Goal: Information Seeking & Learning: Check status

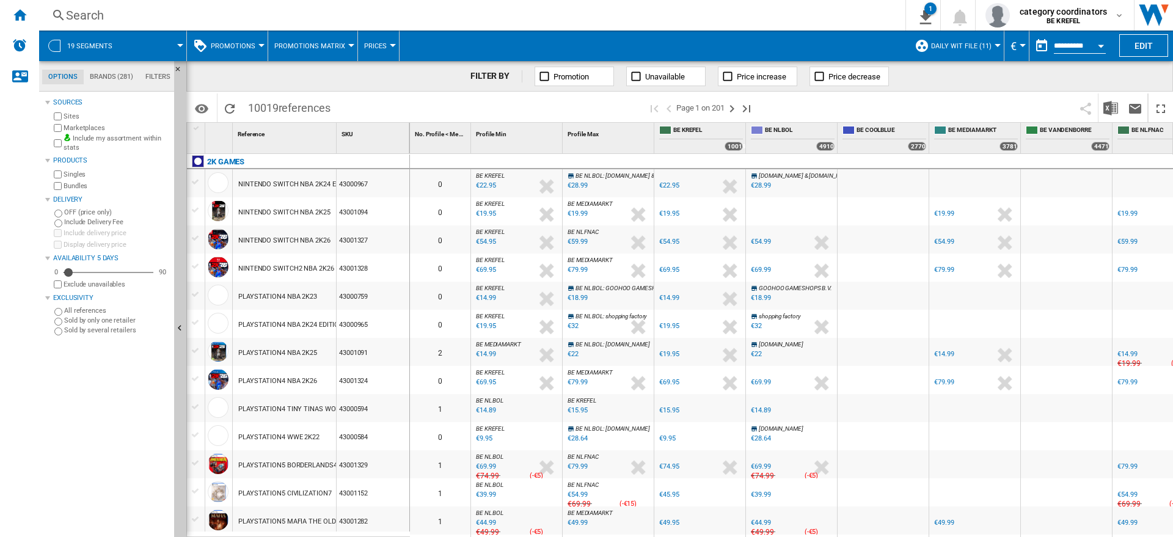
click at [106, 19] on div "Search" at bounding box center [470, 15] width 808 height 17
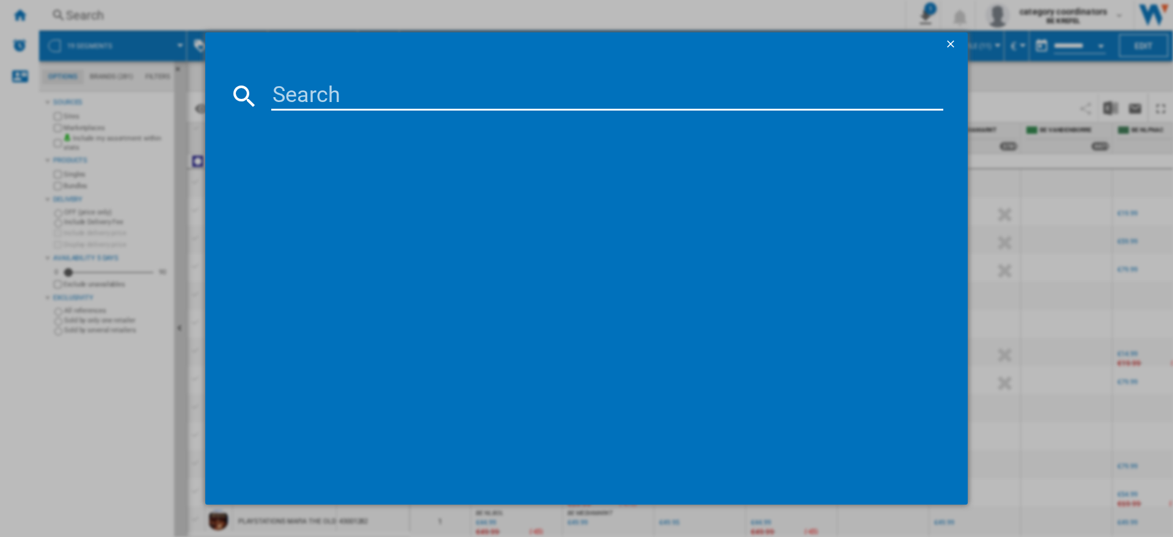
click at [302, 89] on input at bounding box center [607, 95] width 672 height 29
type input "11005589"
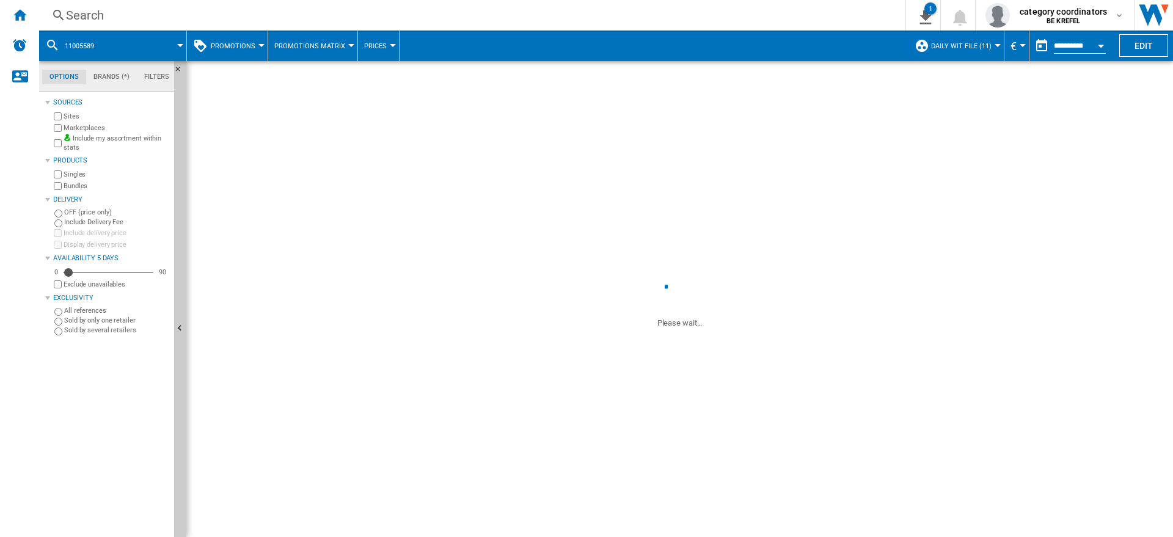
click at [119, 24] on div "Search Search 0 1 Daily WIT file [PROMOTIONS Matrix] Clear all exports category…" at bounding box center [606, 15] width 1134 height 31
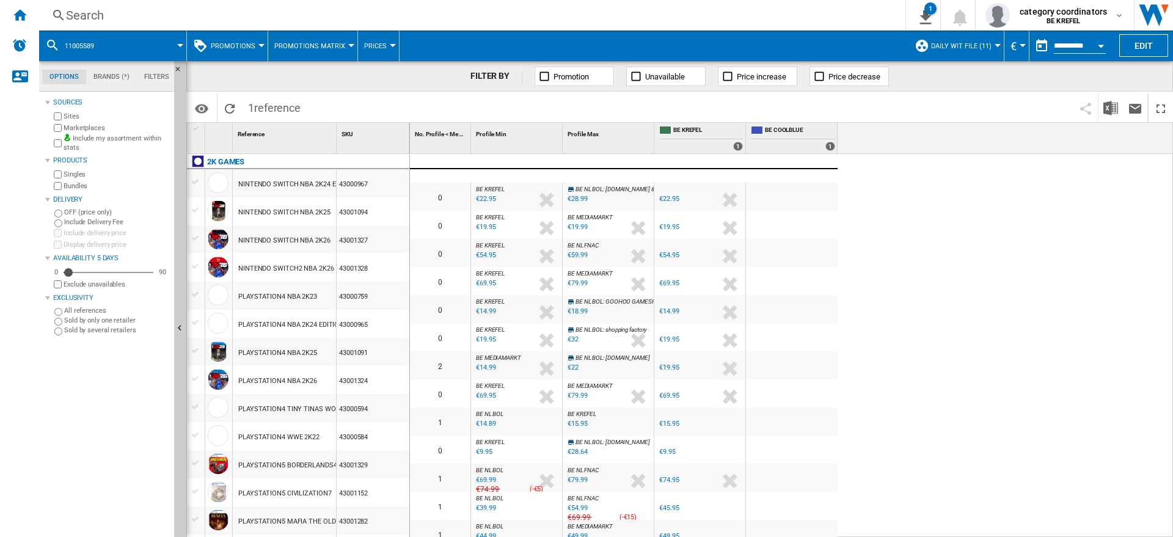
click at [113, 7] on div "Search" at bounding box center [470, 15] width 808 height 17
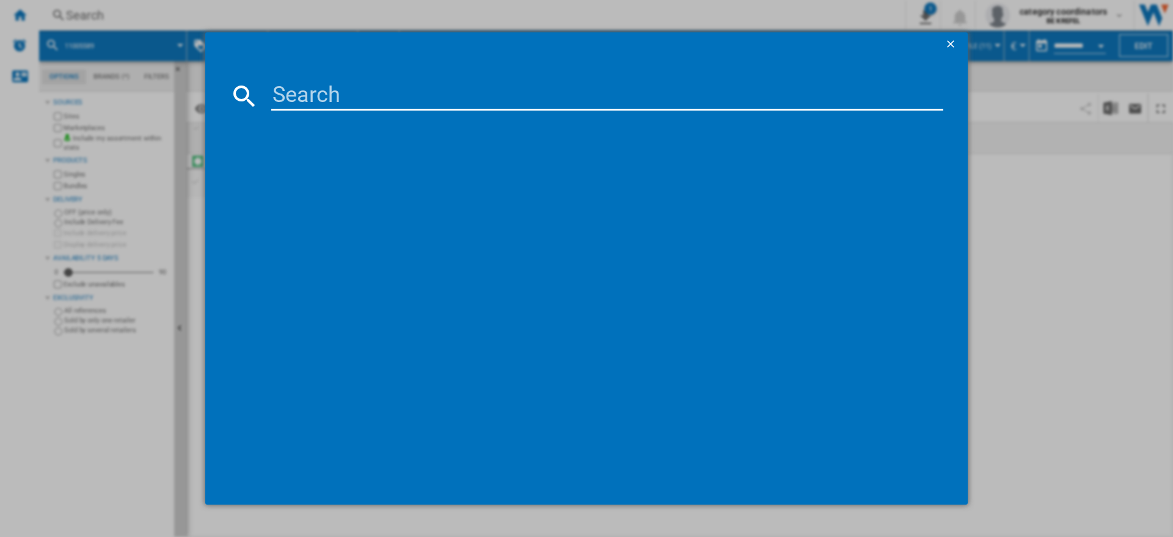
click at [291, 91] on input at bounding box center [607, 95] width 672 height 29
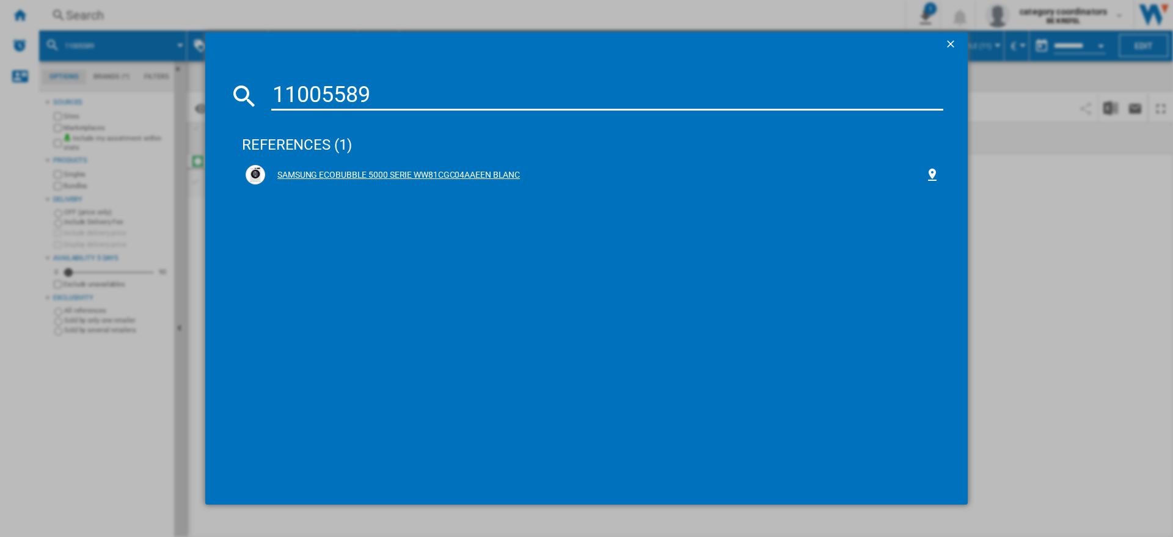
type input "11005589"
click at [384, 169] on div "SAMSUNG ECOBUBBLE 5000 SERIE WW81CGC04AAEEN BLANC" at bounding box center [595, 175] width 660 height 12
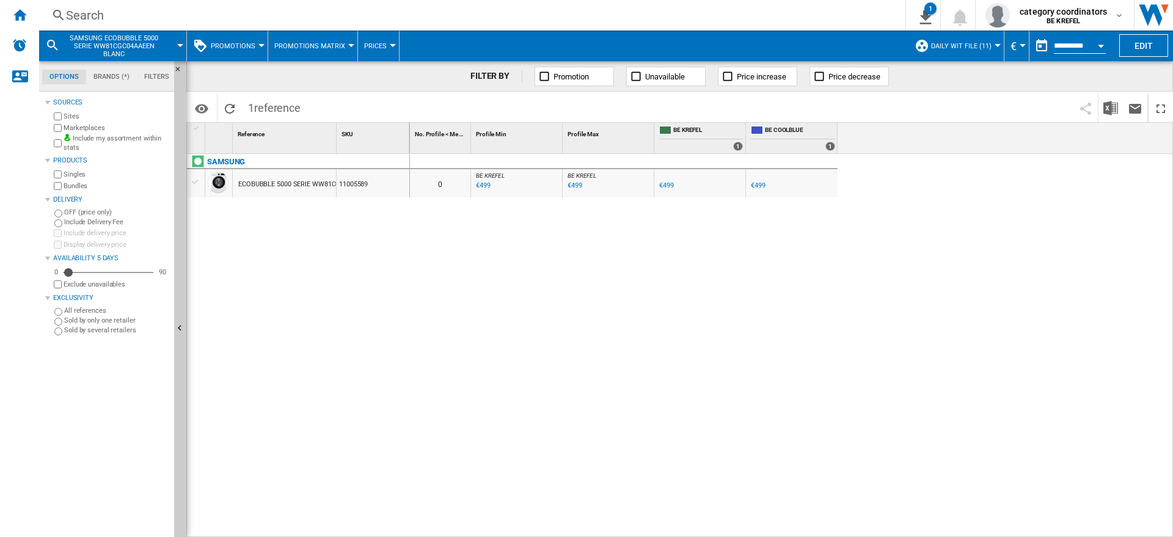
click at [255, 42] on button "Promotions" at bounding box center [236, 46] width 51 height 31
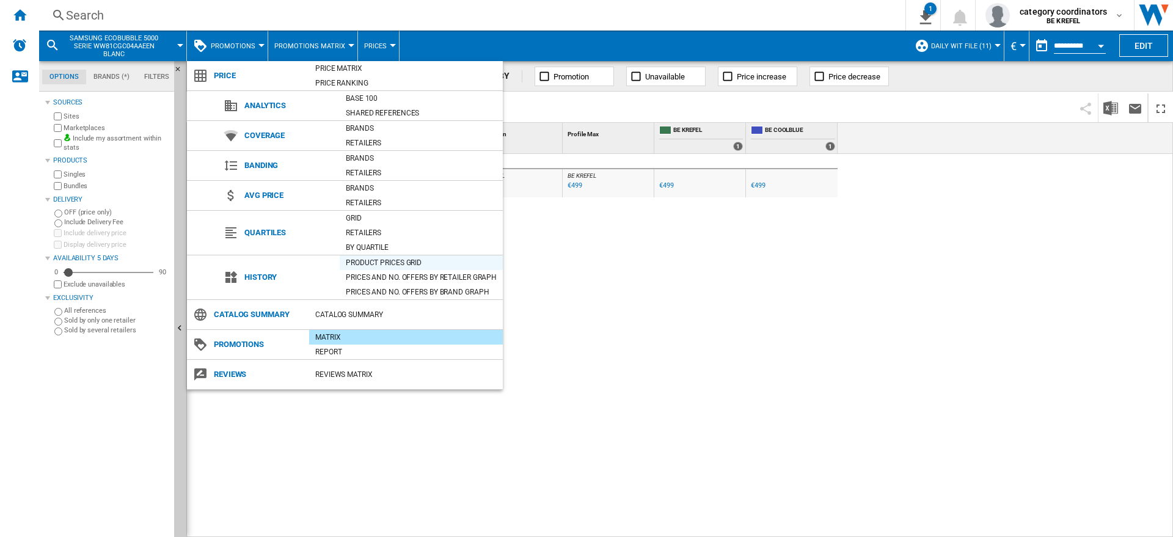
click at [382, 258] on div "Product prices grid" at bounding box center [421, 263] width 163 height 12
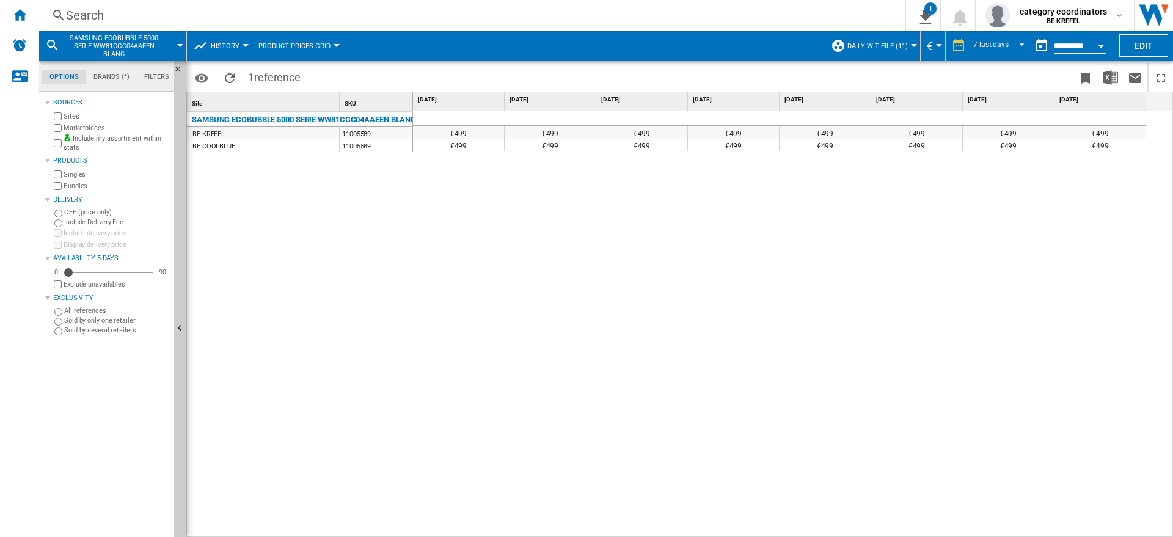
click at [119, 15] on div "Search" at bounding box center [470, 15] width 808 height 17
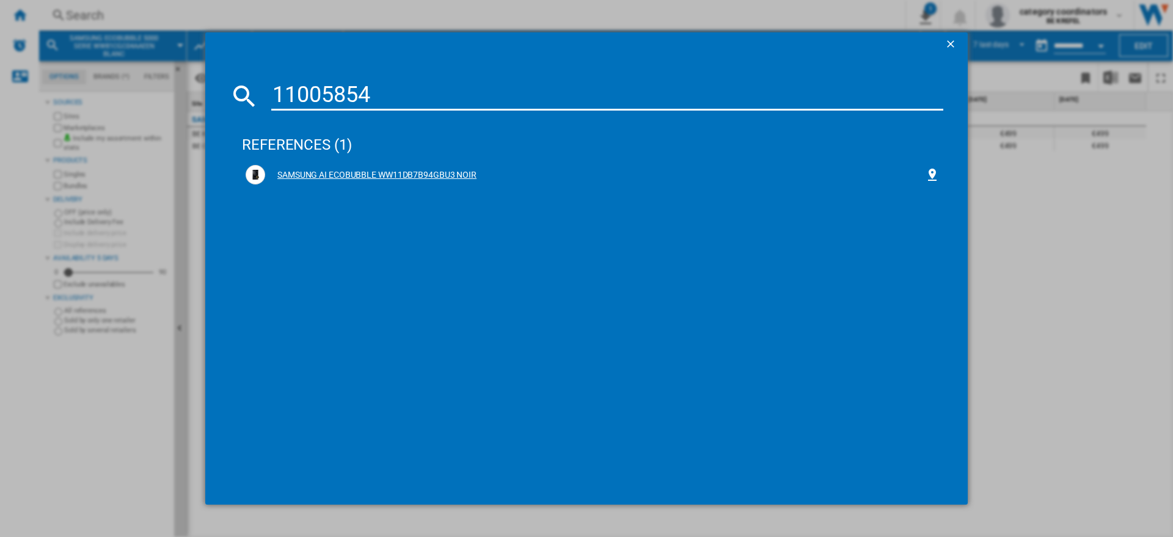
type input "11005854"
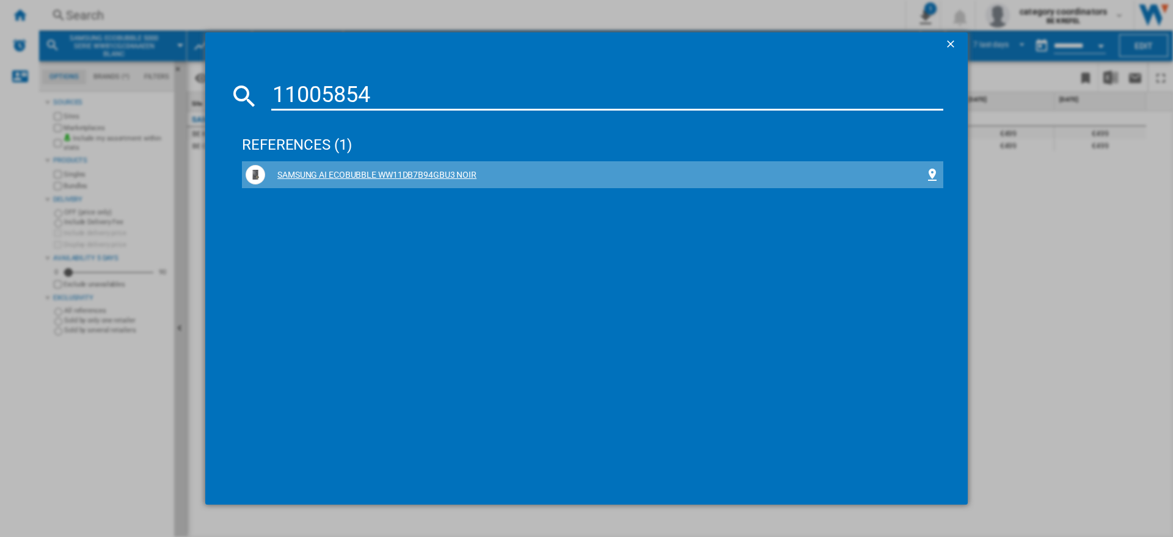
click at [342, 178] on div "SAMSUNG AI ECOBUBBLE WW11DB7B94GBU3 NOIR" at bounding box center [595, 175] width 660 height 12
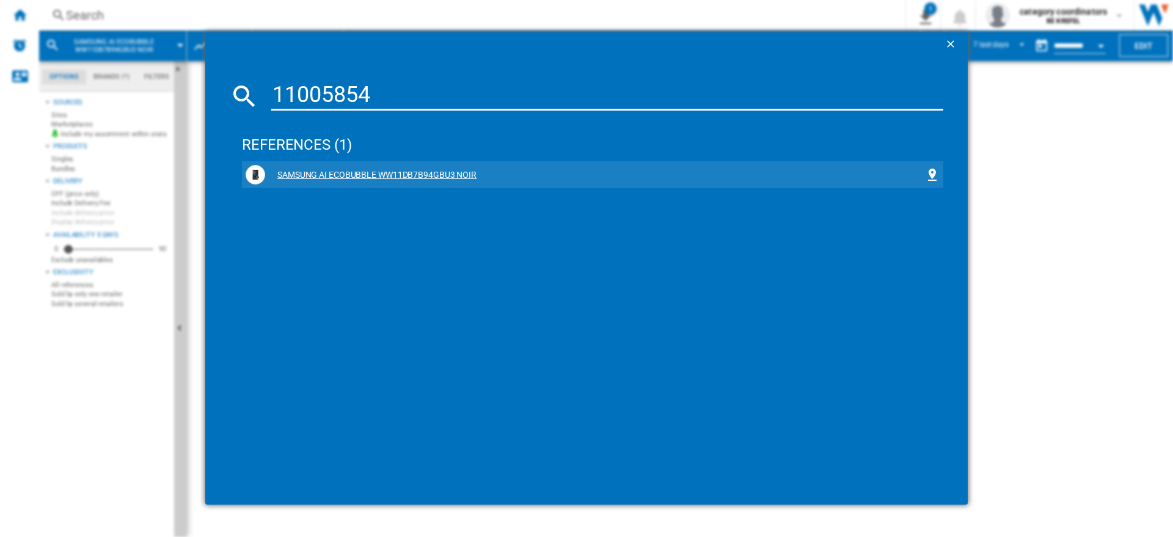
click at [342, 178] on div "SAMSUNG AI ECOBUBBLE WW11DB7B94GBU3 NOIR" at bounding box center [595, 175] width 660 height 12
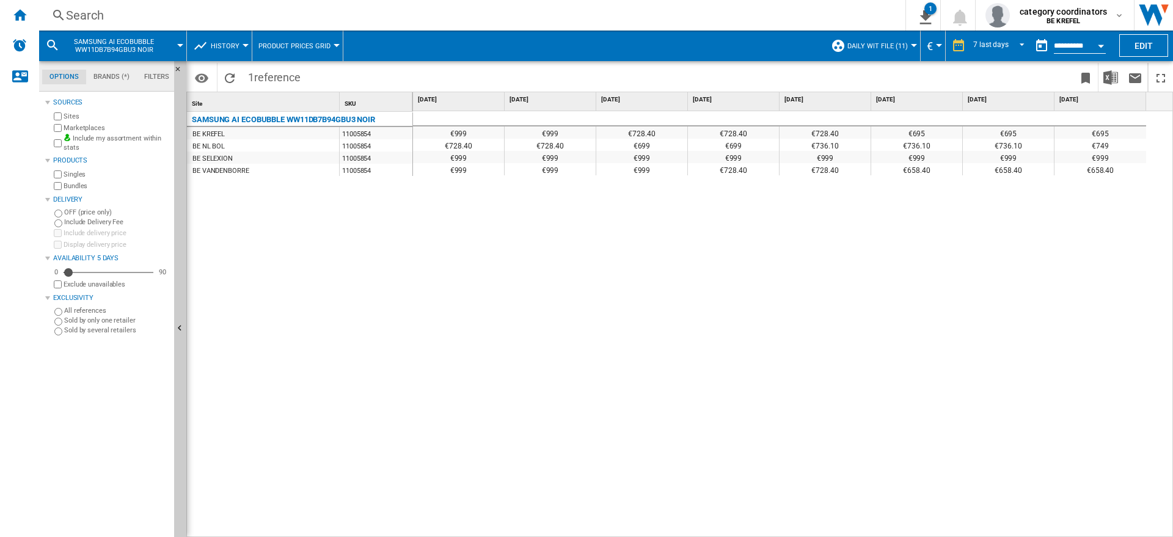
click at [1111, 224] on div "€999 €999 €728.40 €728.40 €728.40 €695 €695 €695 €728.40 €728.40 €699 €699 €736…" at bounding box center [793, 324] width 761 height 426
click at [111, 17] on div "Search" at bounding box center [470, 15] width 808 height 17
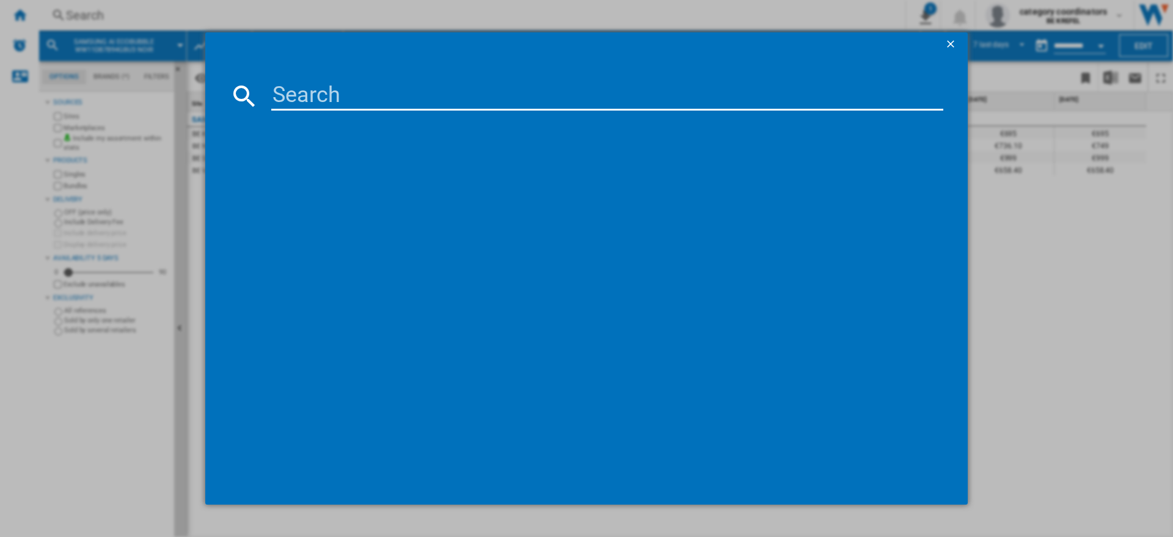
click at [334, 90] on input at bounding box center [607, 95] width 672 height 29
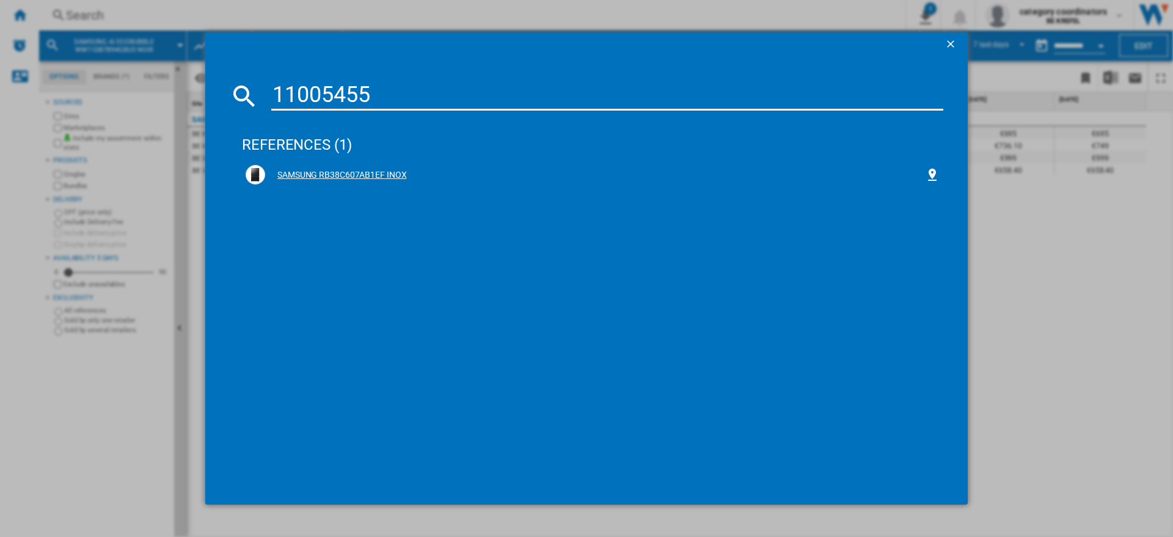
type input "11005455"
click at [363, 172] on div "SAMSUNG RB38C607AB1EF INOX" at bounding box center [595, 175] width 660 height 12
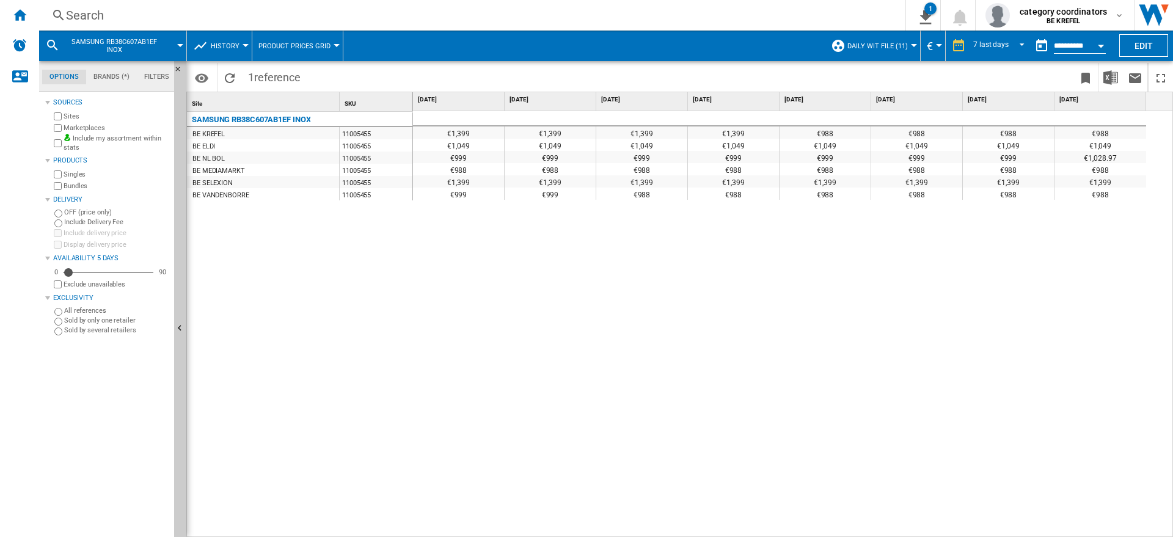
click at [529, 417] on div "€1,399 €1,399 €1,399 €1,399 €988 €988 €988 €988 €1,049 €1,049 €1,049 €1,049 €1,…" at bounding box center [793, 324] width 761 height 426
click at [1012, 41] on span "REPORTS.WIZARD.STEPS.REPORT.STEPS.REPORT_OPTIONS.PERIOD: 7 last days" at bounding box center [1018, 44] width 15 height 11
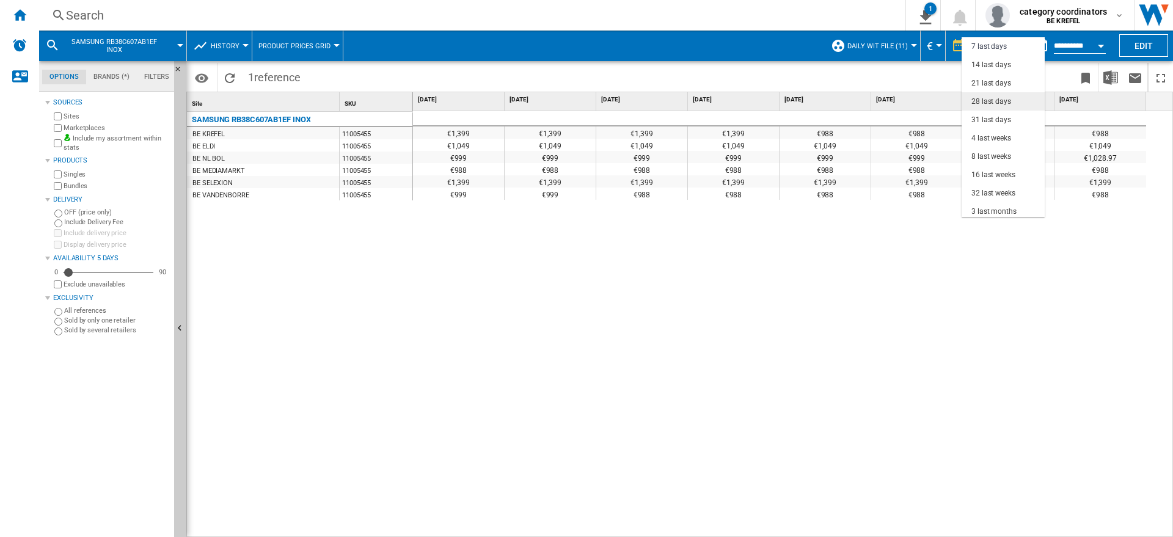
click at [987, 101] on div "28 last days" at bounding box center [991, 102] width 40 height 10
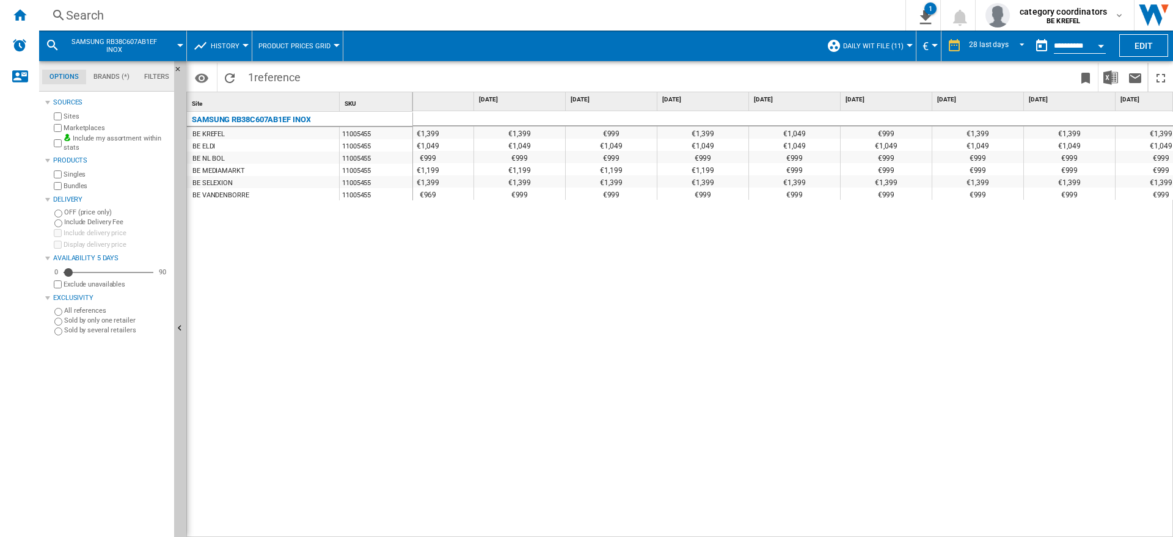
scroll to position [0, 422]
